Goal: Information Seeking & Learning: Understand process/instructions

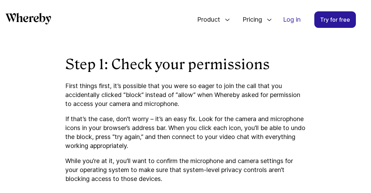
scroll to position [555, 0]
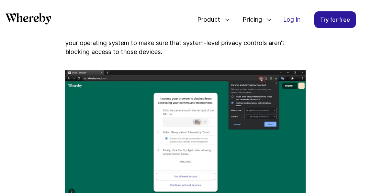
scroll to position [727, 0]
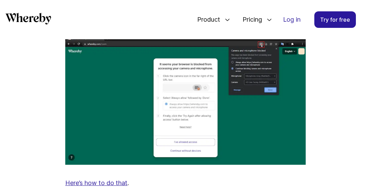
drag, startPoint x: 254, startPoint y: 116, endPoint x: 249, endPoint y: 141, distance: 25.2
click at [249, 141] on img at bounding box center [185, 100] width 240 height 129
click at [344, 23] on link "Try for free" at bounding box center [335, 19] width 42 height 16
